Goal: Task Accomplishment & Management: Manage account settings

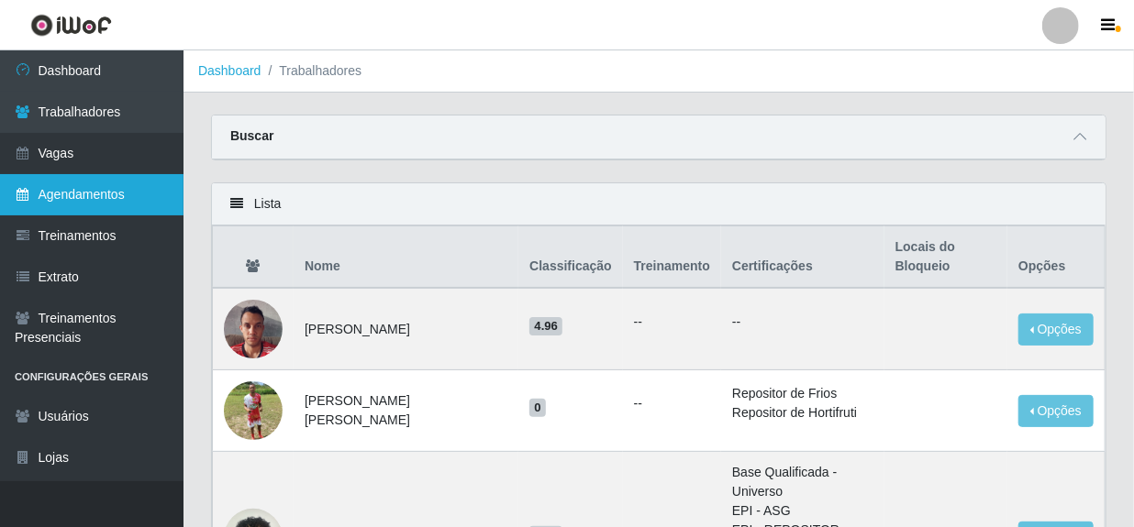
click at [68, 192] on link "Agendamentos" at bounding box center [91, 194] width 183 height 41
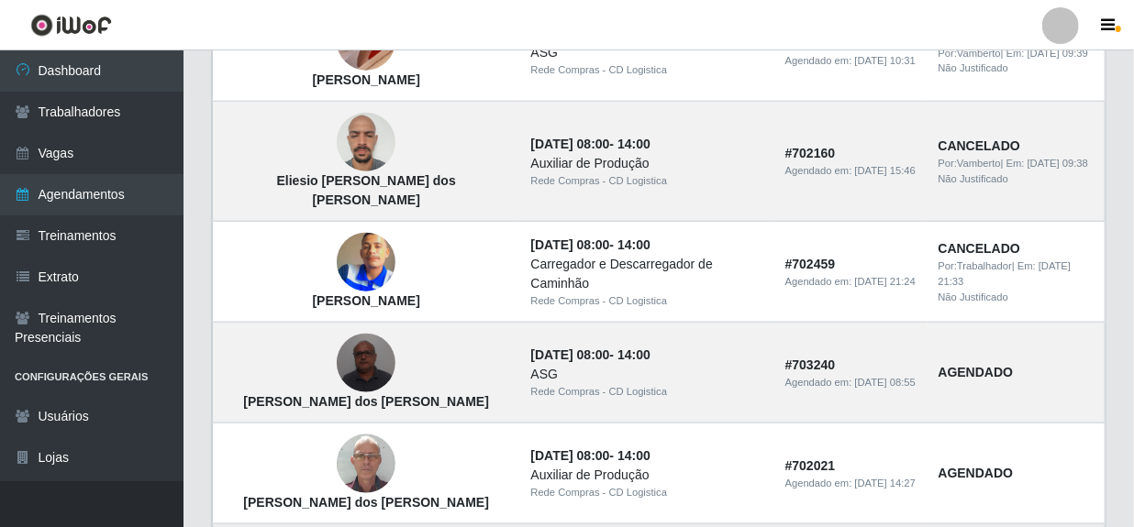
scroll to position [750, 0]
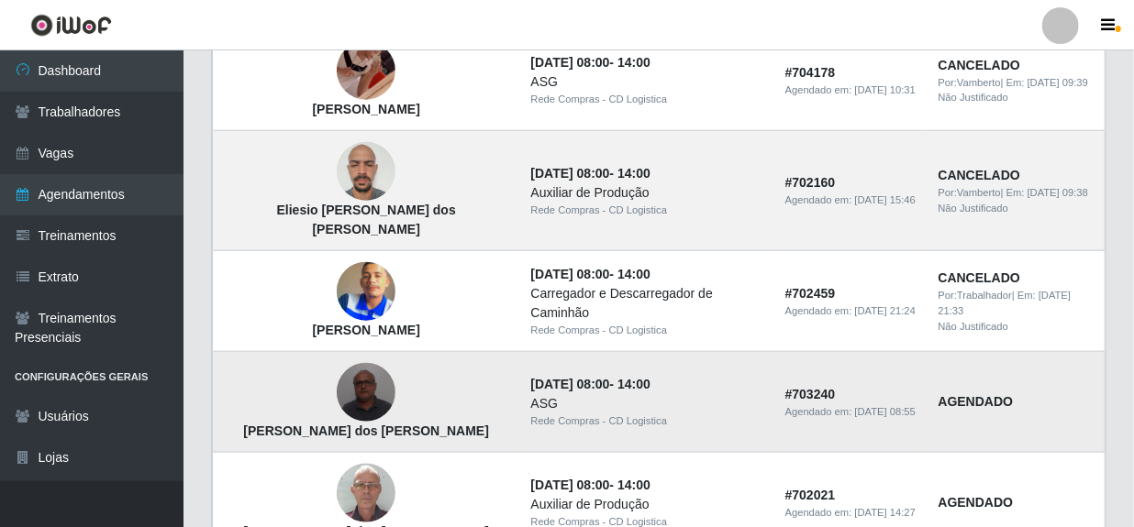
click at [337, 368] on img at bounding box center [366, 393] width 59 height 78
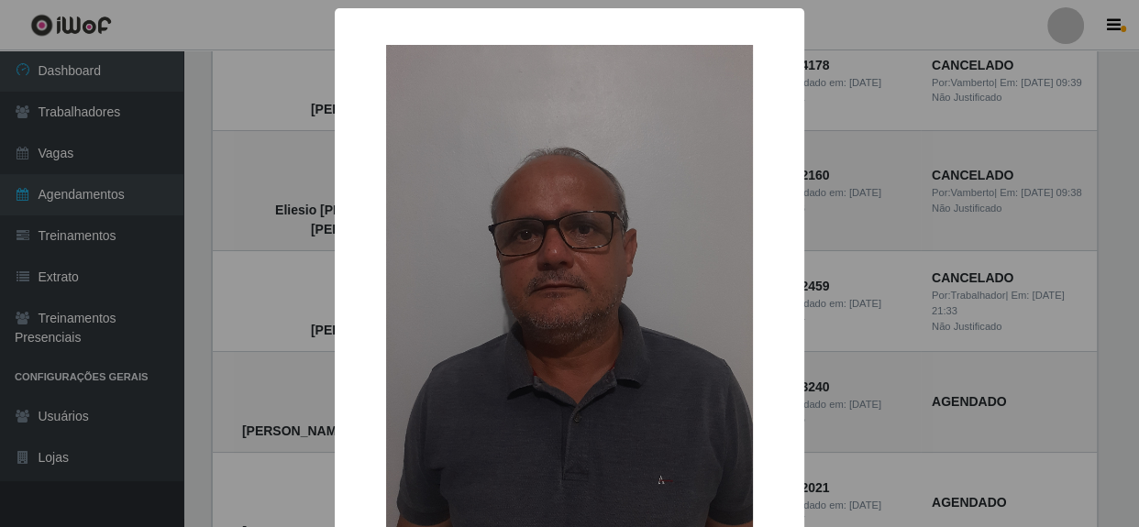
click at [799, 321] on div "× [PERSON_NAME] dos [PERSON_NAME] OK Cancel" at bounding box center [569, 263] width 1139 height 527
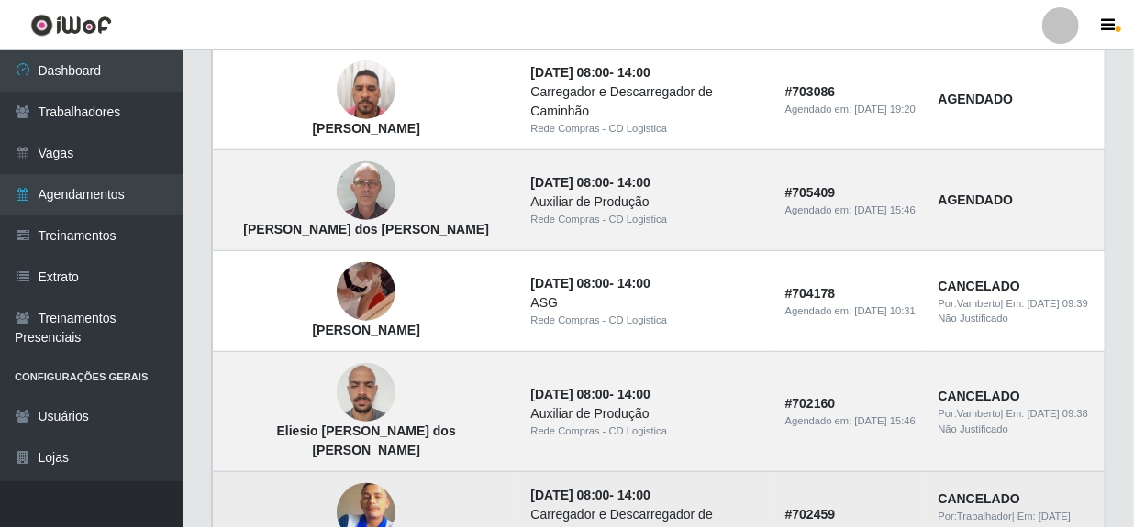
scroll to position [500, 0]
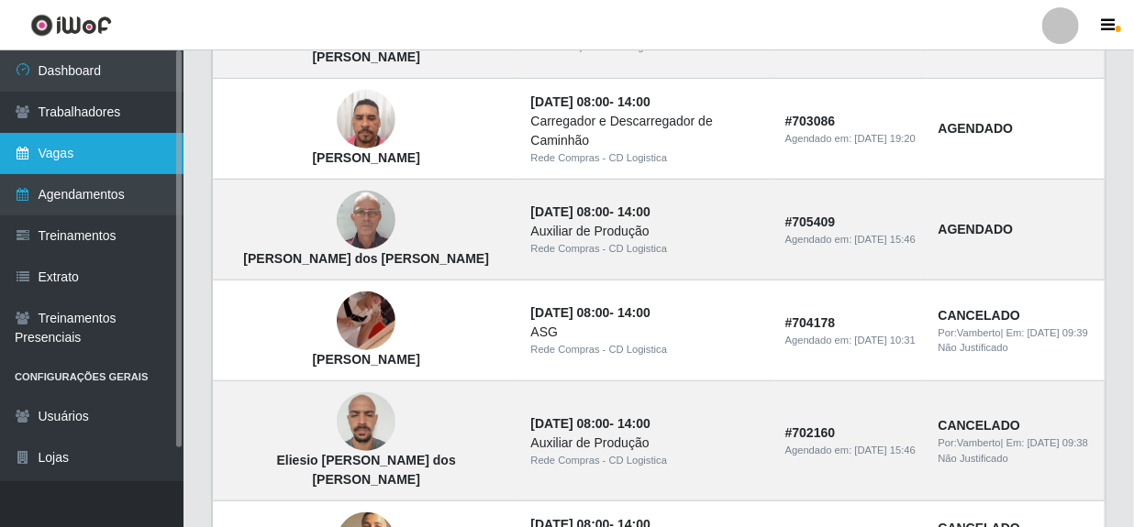
click at [80, 158] on link "Vagas" at bounding box center [91, 153] width 183 height 41
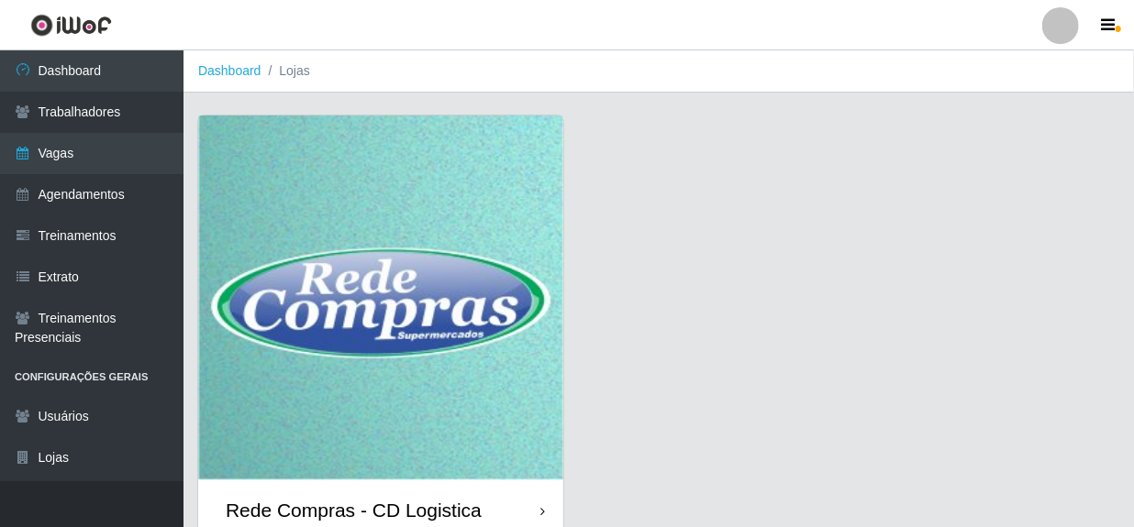
click at [413, 508] on div "Rede Compras - CD Logistica" at bounding box center [354, 510] width 256 height 23
